Goal: Find specific page/section: Find specific page/section

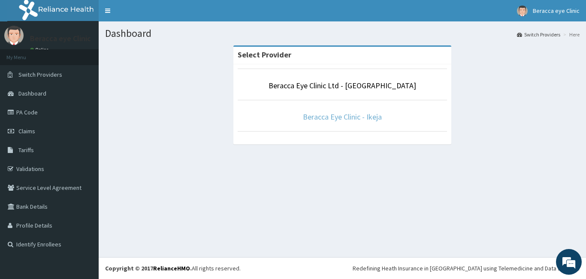
click at [335, 115] on link "Beracca Eye Clinic - Ikeja" at bounding box center [342, 117] width 79 height 10
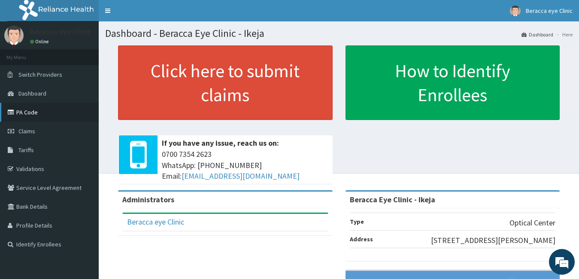
click at [36, 115] on link "PA Code" at bounding box center [49, 112] width 99 height 19
